Goal: Task Accomplishment & Management: Complete application form

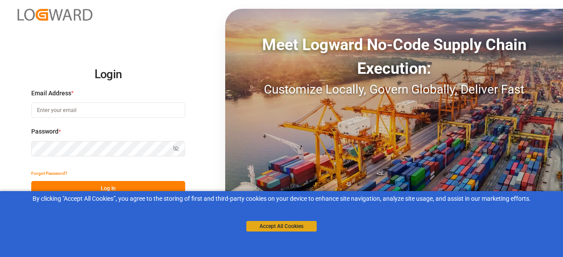
click at [286, 229] on button "Accept All Cookies" at bounding box center [281, 226] width 70 height 11
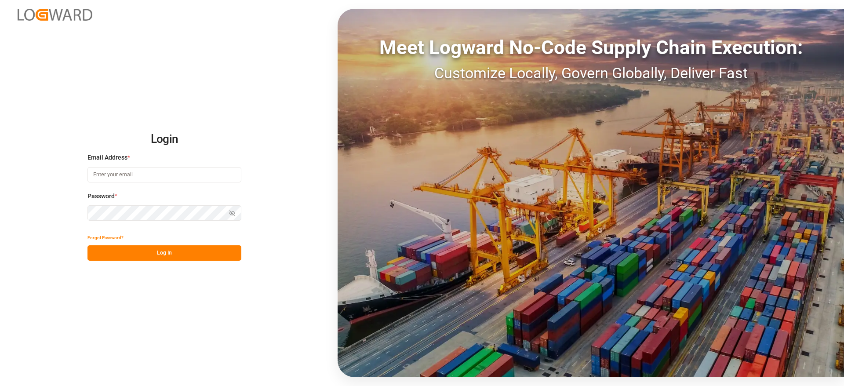
click at [164, 172] on input at bounding box center [165, 174] width 154 height 15
type input "[PERSON_NAME][DOMAIN_NAME][EMAIL_ADDRESS][DOMAIN_NAME]"
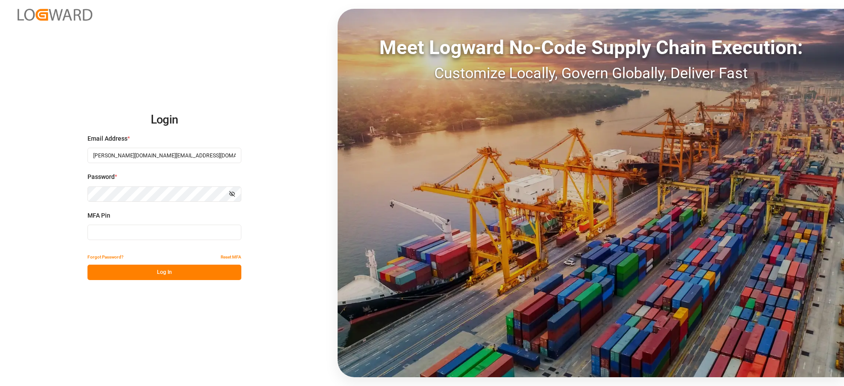
click at [134, 230] on input at bounding box center [165, 232] width 154 height 15
paste input "239472"
click at [134, 230] on input "239472" at bounding box center [165, 232] width 154 height 15
type input "239472"
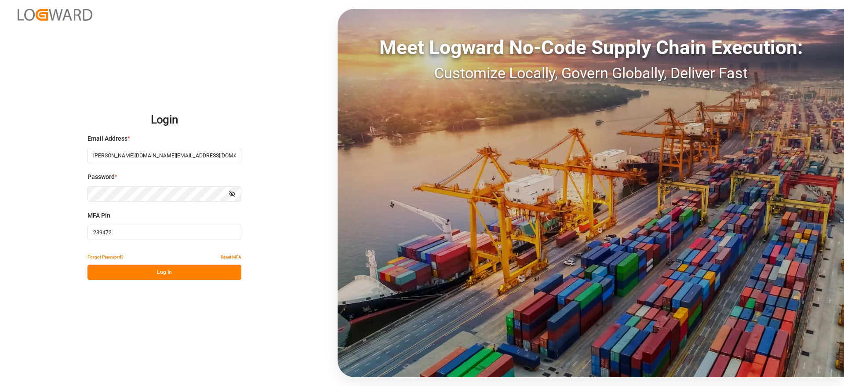
click at [139, 257] on button "Log In" at bounding box center [165, 272] width 154 height 15
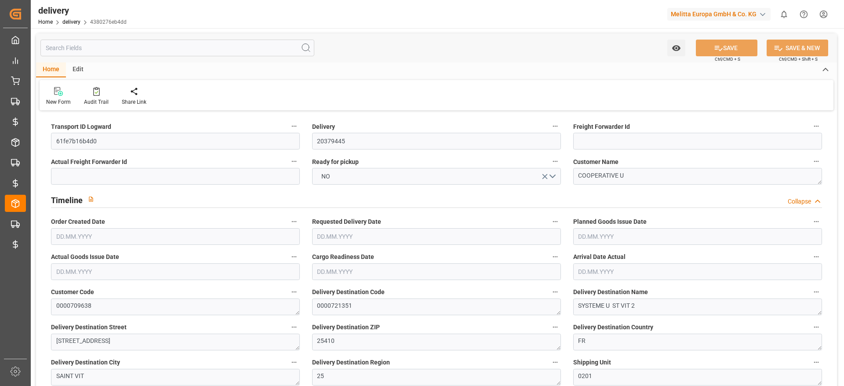
type input "11"
type input "3497.808"
type input "4305.2"
type input "11016.384"
type input "424"
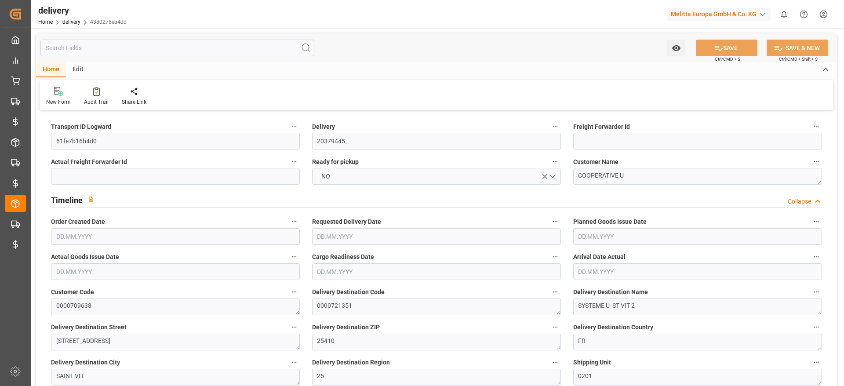
type input "11"
type input "7"
type input "10"
type input "0"
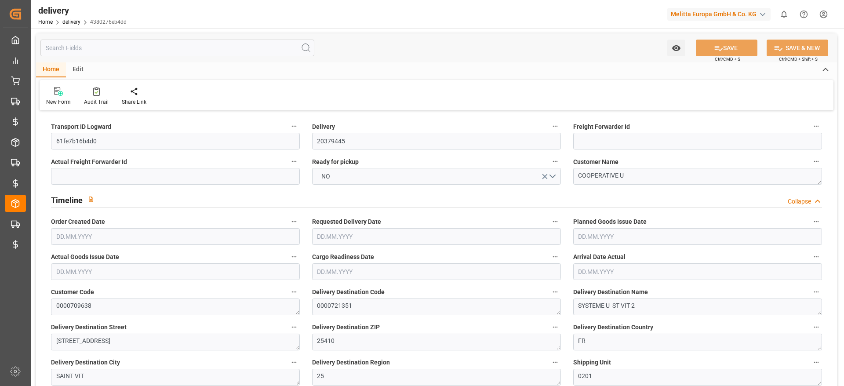
type input "0"
type input "305.3909"
type input "17.15"
type input "152.64"
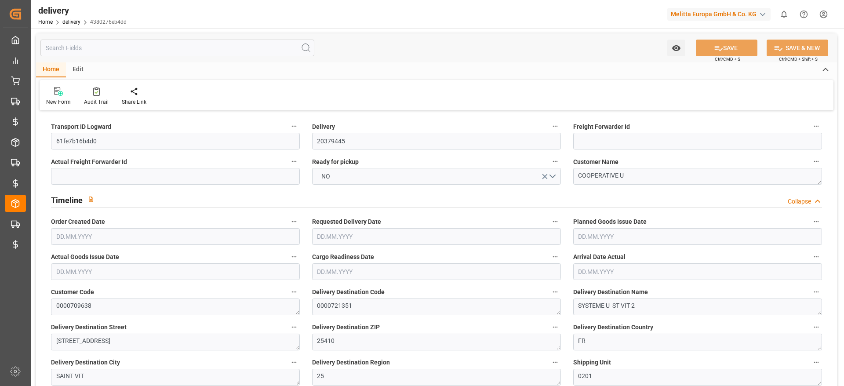
type input "1.5"
type input "1.3"
type input "0"
type input "16.5"
type input "3843.36"
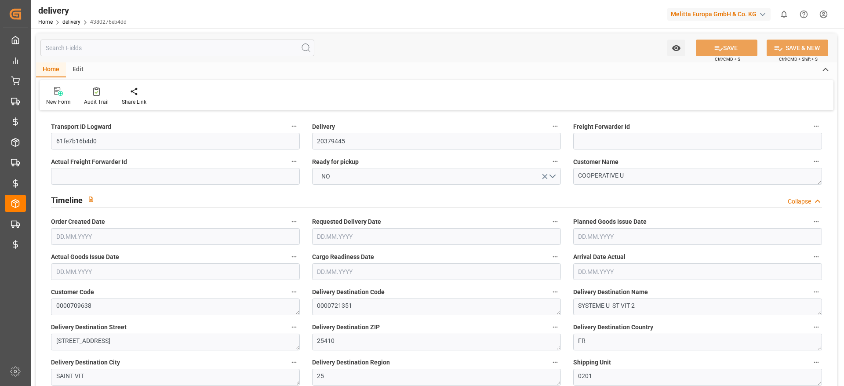
type input "101"
type input "11523.1735"
type input "0.7394"
type input "0"
type input "[DATE]"
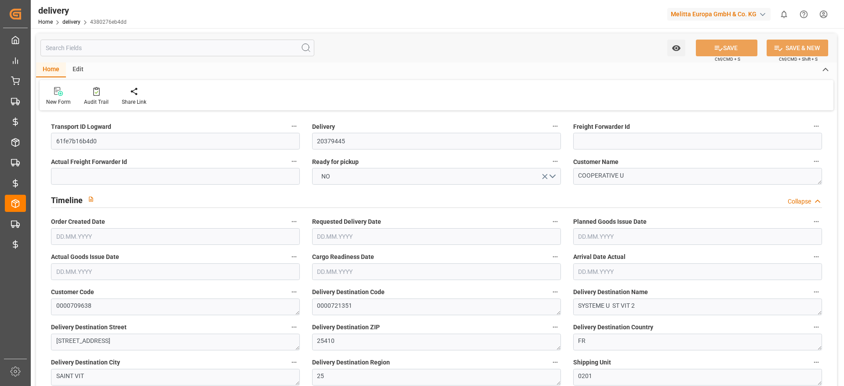
type input "[DATE]"
type input "[DATE] 21:00"
click at [340, 144] on input "20379445" at bounding box center [436, 141] width 249 height 17
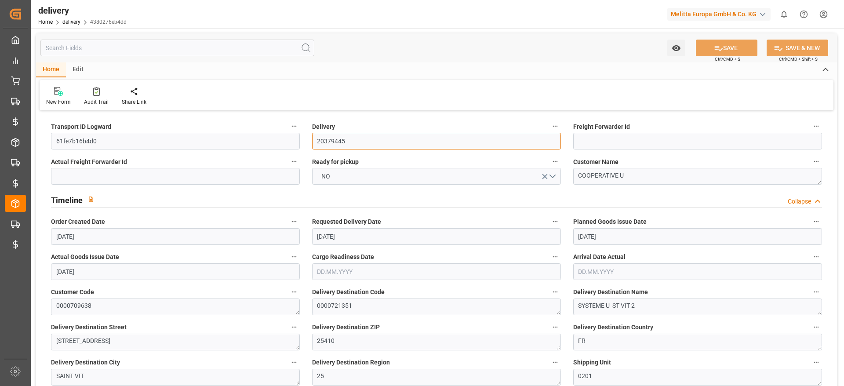
click at [340, 144] on input "20379445" at bounding box center [436, 141] width 249 height 17
